Goal: Transaction & Acquisition: Obtain resource

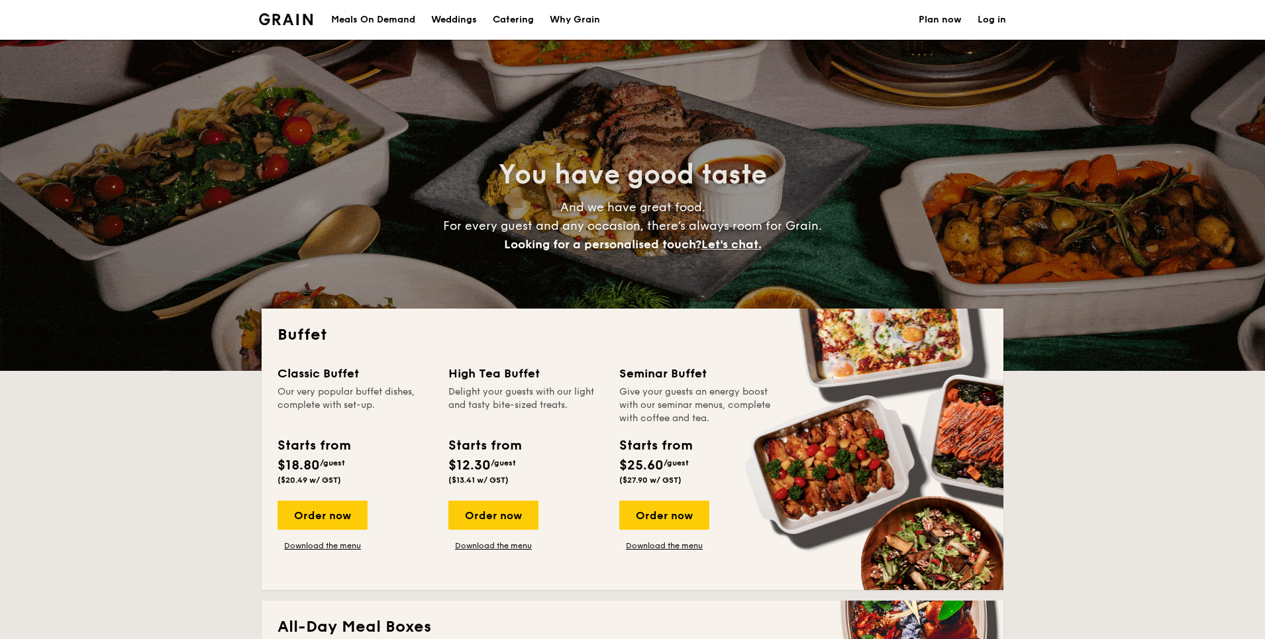
select select
click at [505, 17] on h1 "Catering" at bounding box center [513, 20] width 41 height 40
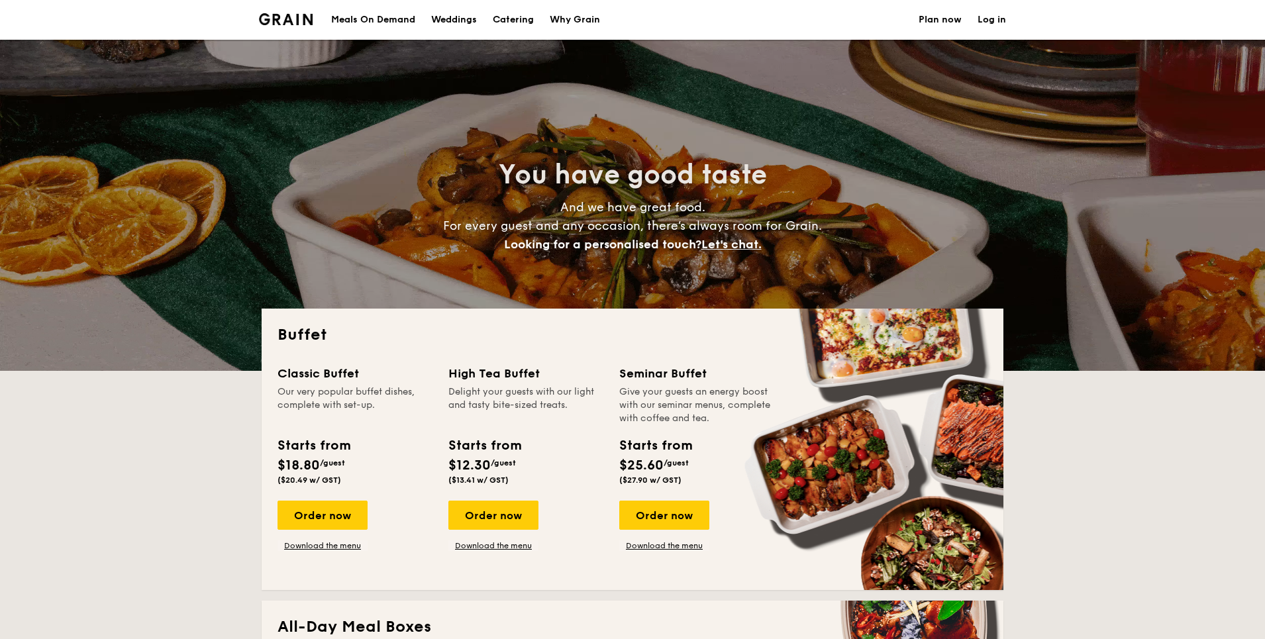
click at [507, 19] on h1 "Catering" at bounding box center [513, 20] width 41 height 40
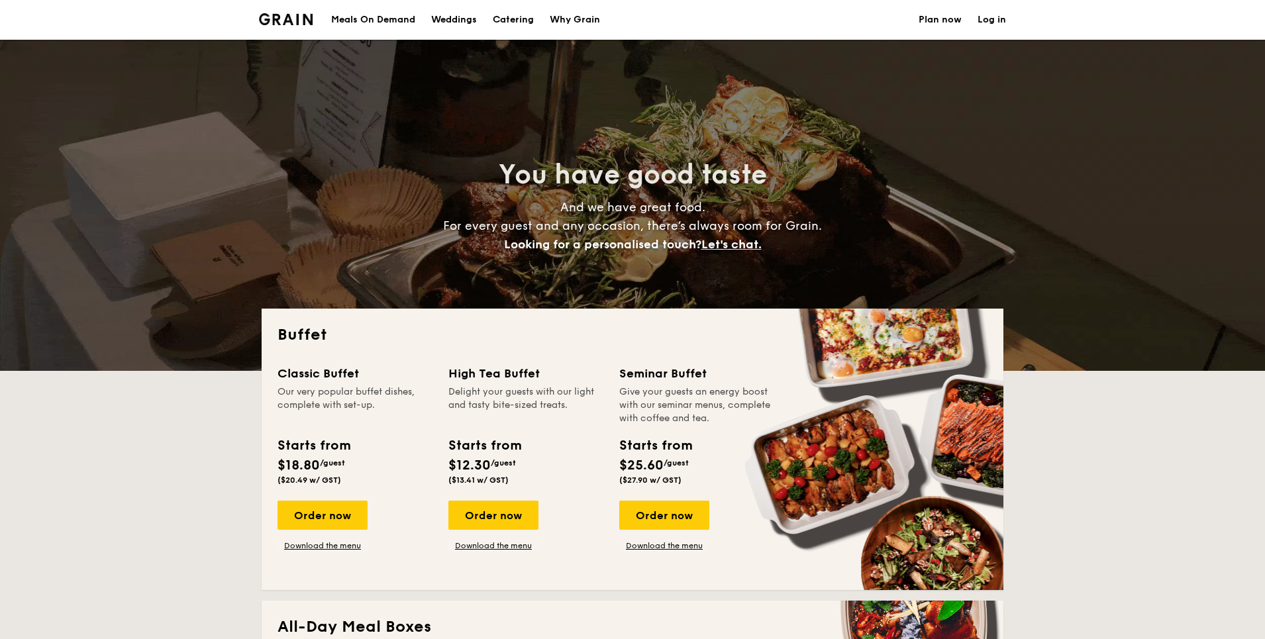
click at [507, 19] on h1 "Catering" at bounding box center [513, 20] width 41 height 40
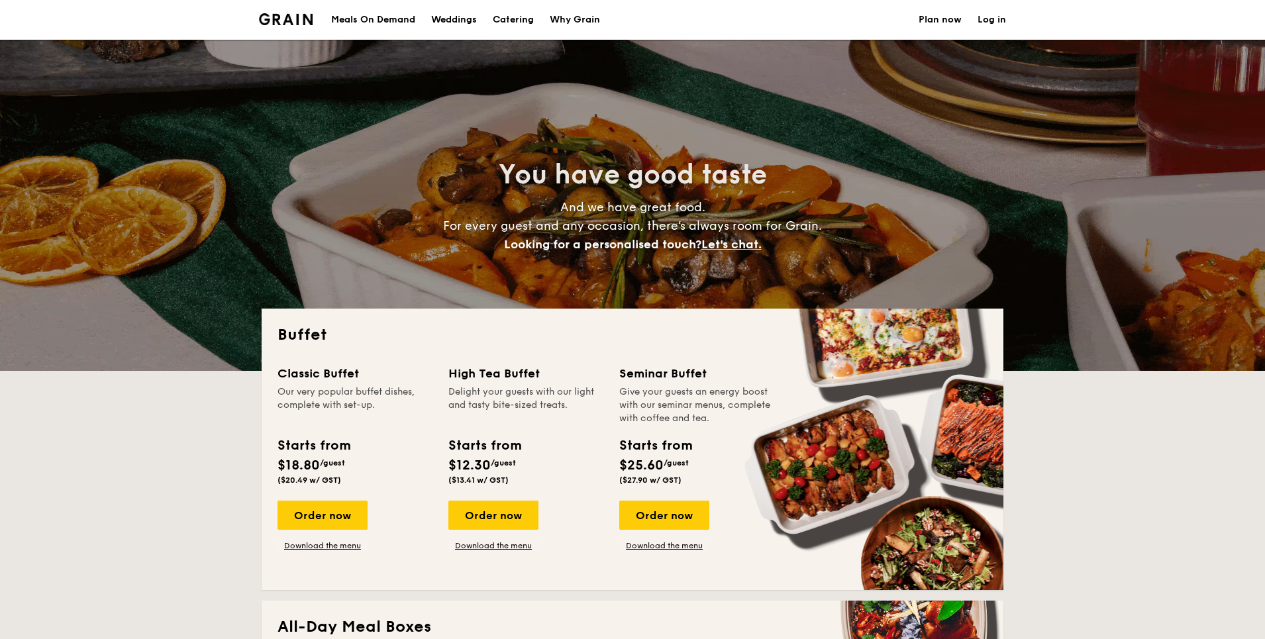
click at [507, 19] on h1 "Catering" at bounding box center [513, 20] width 41 height 40
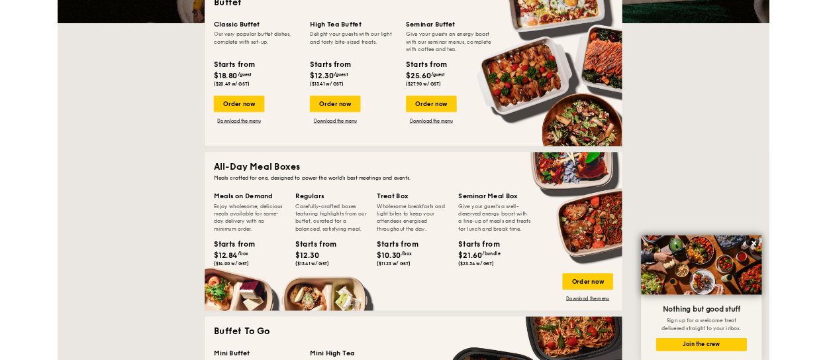
scroll to position [265, 0]
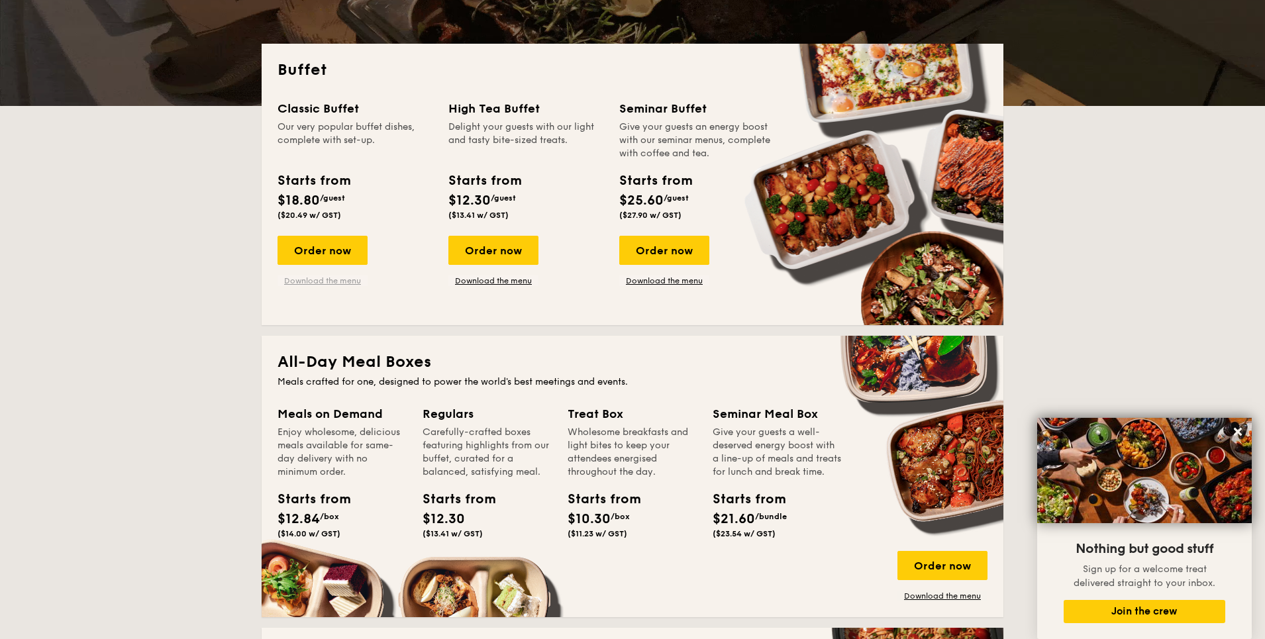
click at [321, 282] on link "Download the menu" at bounding box center [322, 280] width 90 height 11
